Goal: Information Seeking & Learning: Learn about a topic

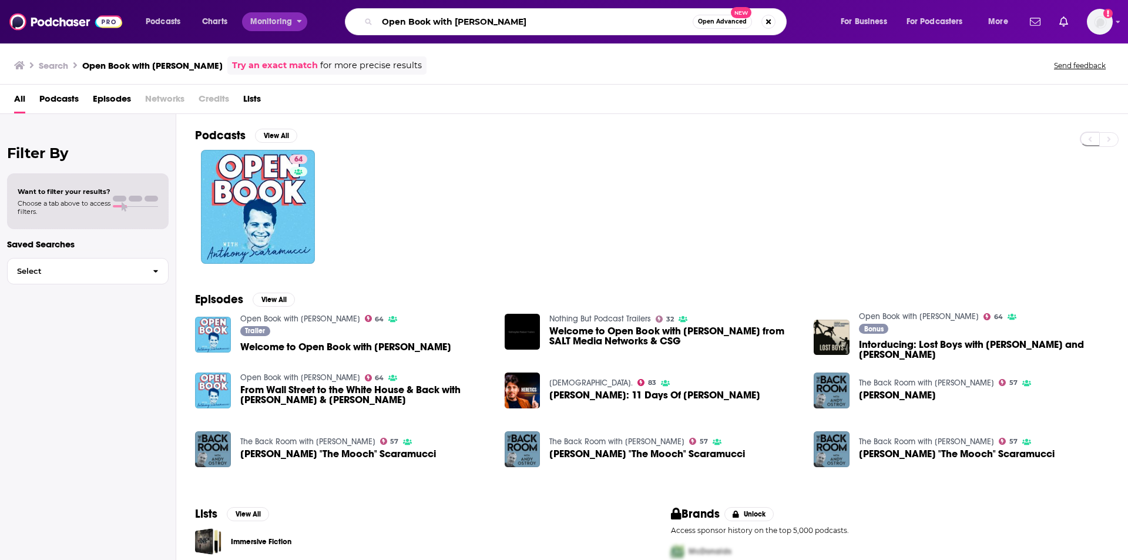
drag, startPoint x: 427, startPoint y: 25, endPoint x: 281, endPoint y: 21, distance: 145.7
click at [281, 21] on div "Podcasts Charts Monitoring Open Book with [PERSON_NAME] Open Advanced New For B…" at bounding box center [578, 21] width 882 height 27
type input "L"
type input "Savage Lovecast"
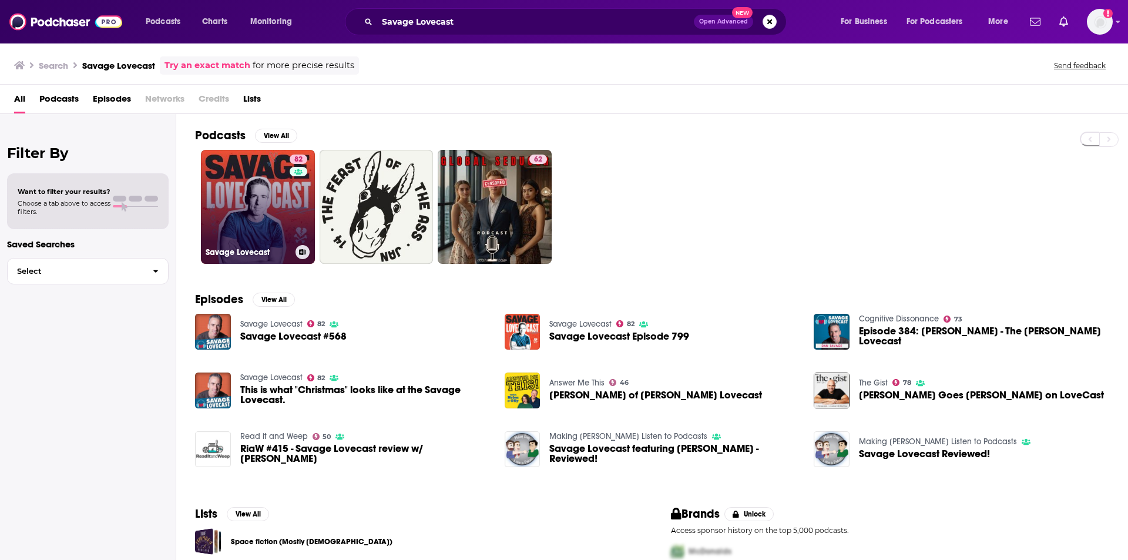
click at [233, 170] on link "82 Savage Lovecast" at bounding box center [258, 207] width 114 height 114
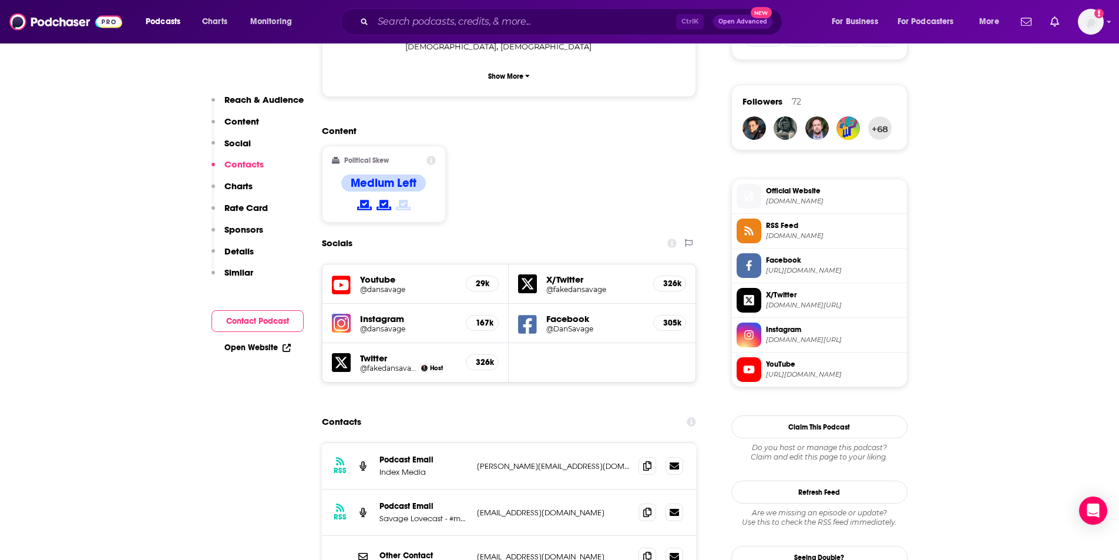
scroll to position [999, 0]
